Goal: Find specific page/section

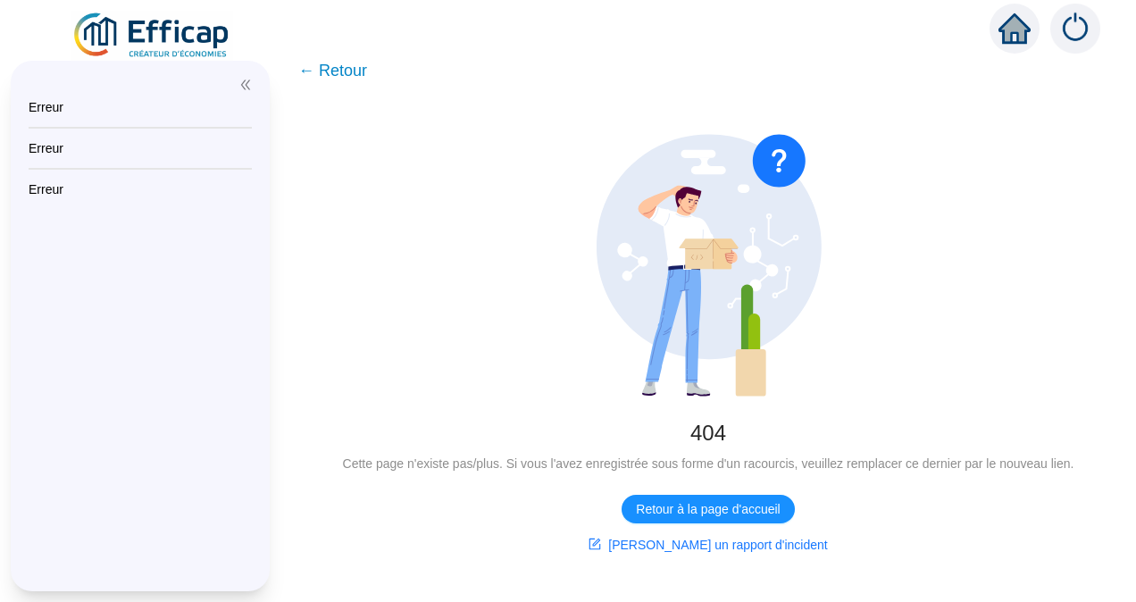
click at [352, 71] on span "← Retour" at bounding box center [332, 70] width 69 height 25
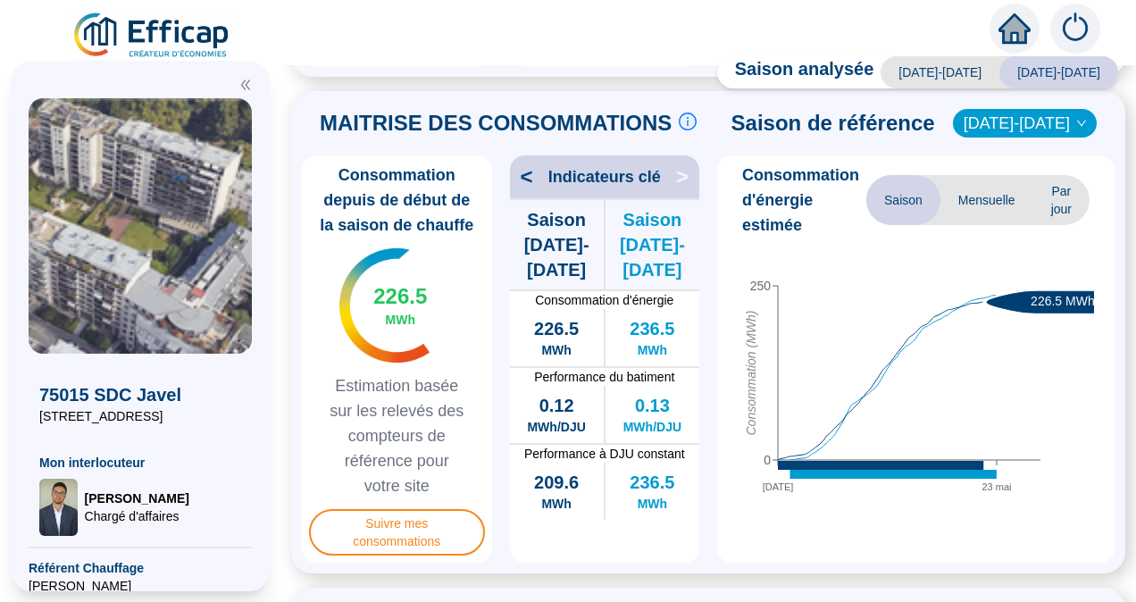
scroll to position [447, 0]
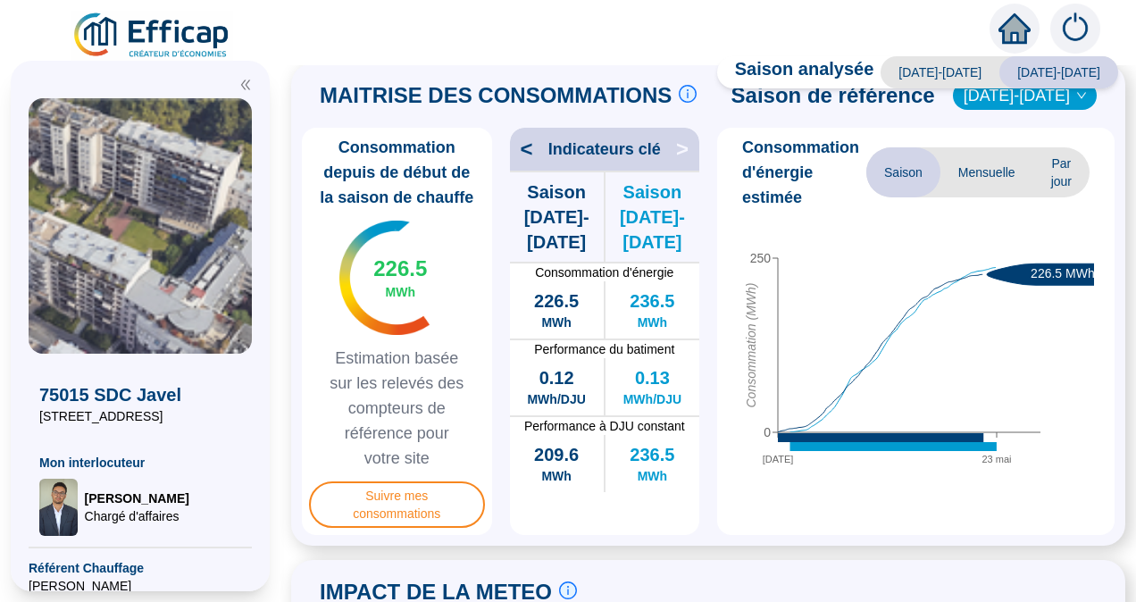
click at [985, 163] on span "Mensuelle" at bounding box center [987, 172] width 93 height 50
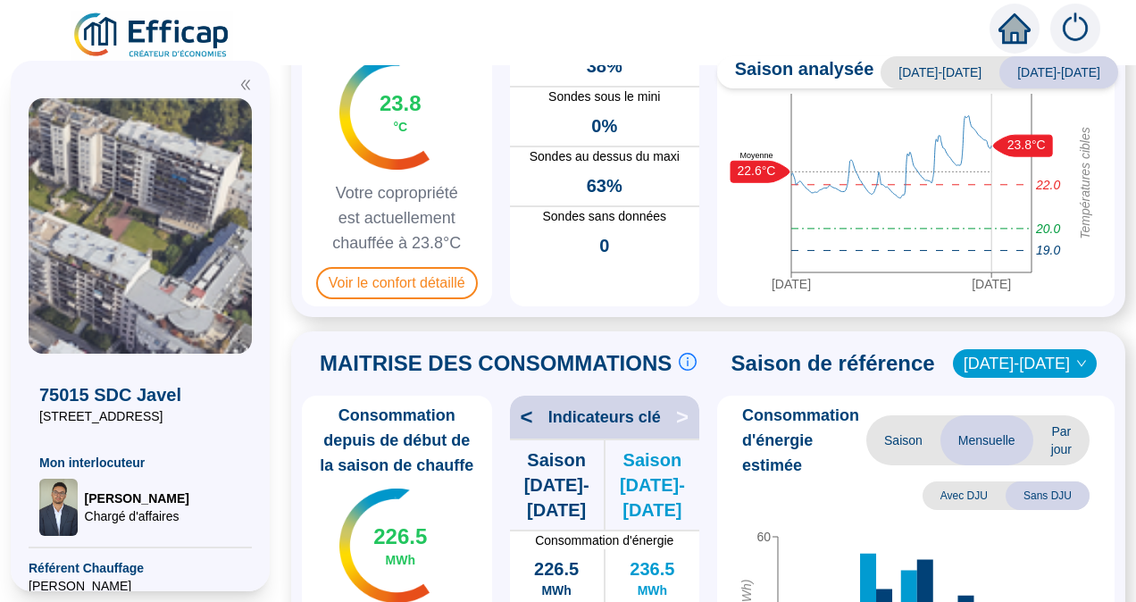
scroll to position [357, 0]
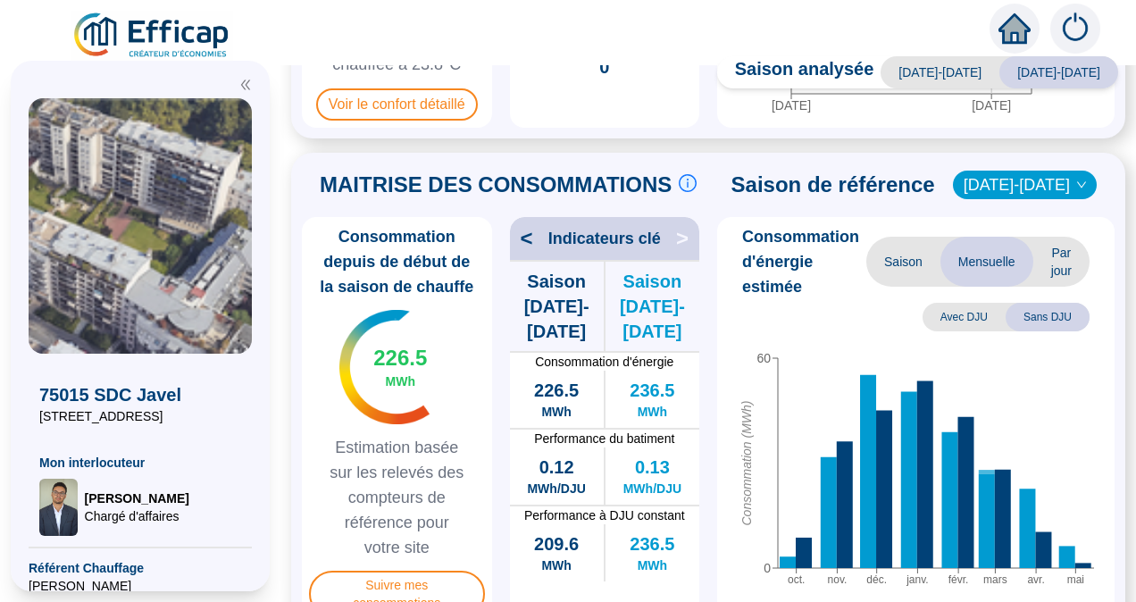
drag, startPoint x: 1054, startPoint y: 413, endPoint x: 715, endPoint y: 13, distance: 524.8
click at [715, 13] on div at bounding box center [568, 25] width 1136 height 50
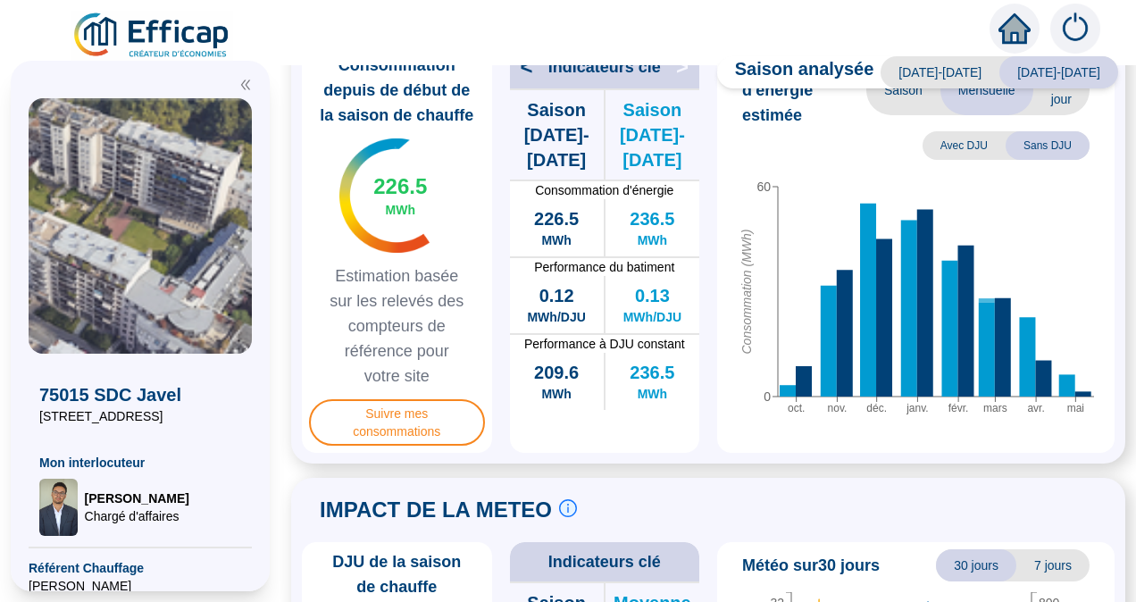
scroll to position [536, 0]
